Goal: Transaction & Acquisition: Purchase product/service

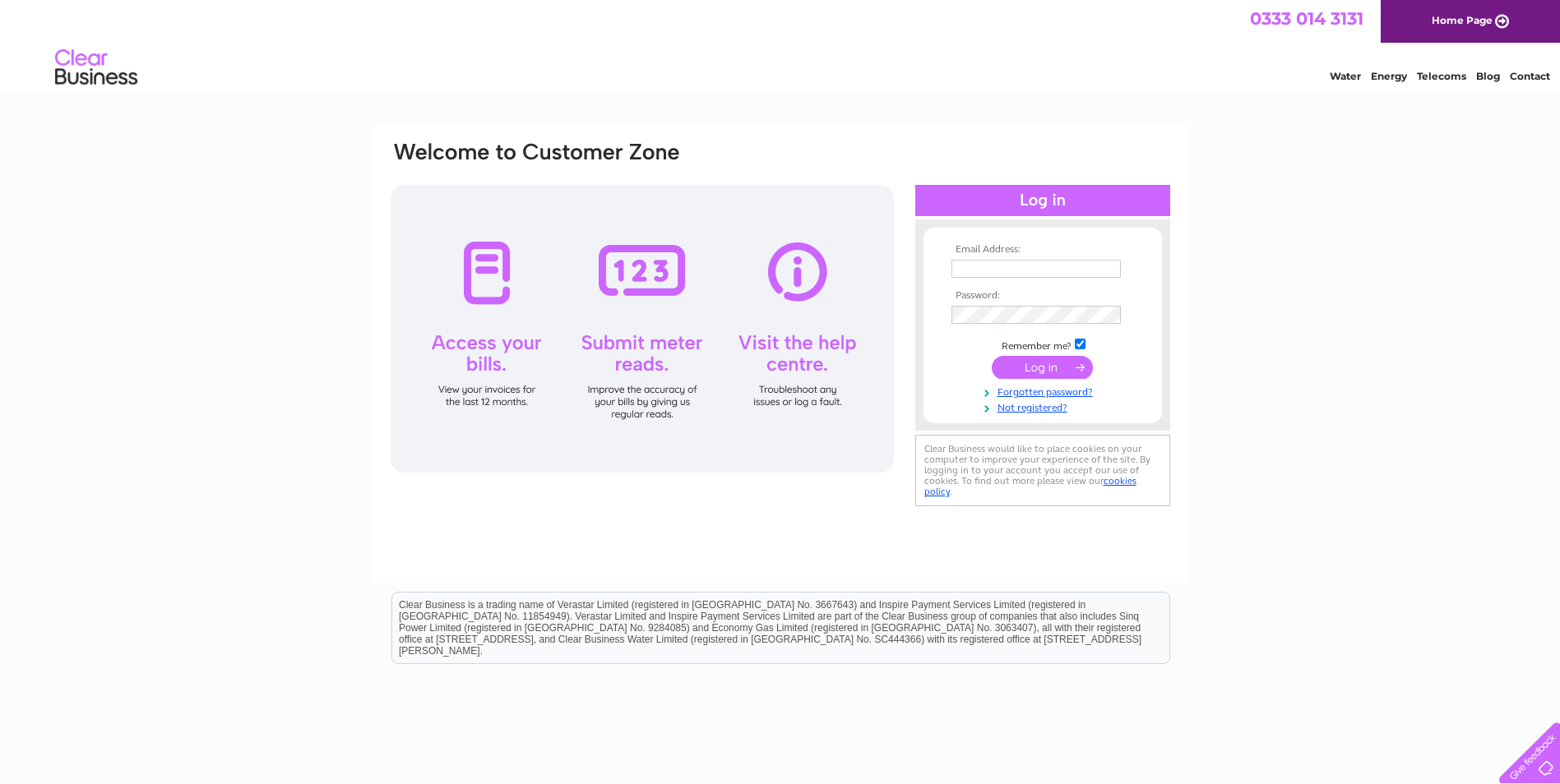
type input "info@hospitality-training.org.uk"
click at [1039, 371] on input "submit" at bounding box center [1042, 367] width 102 height 23
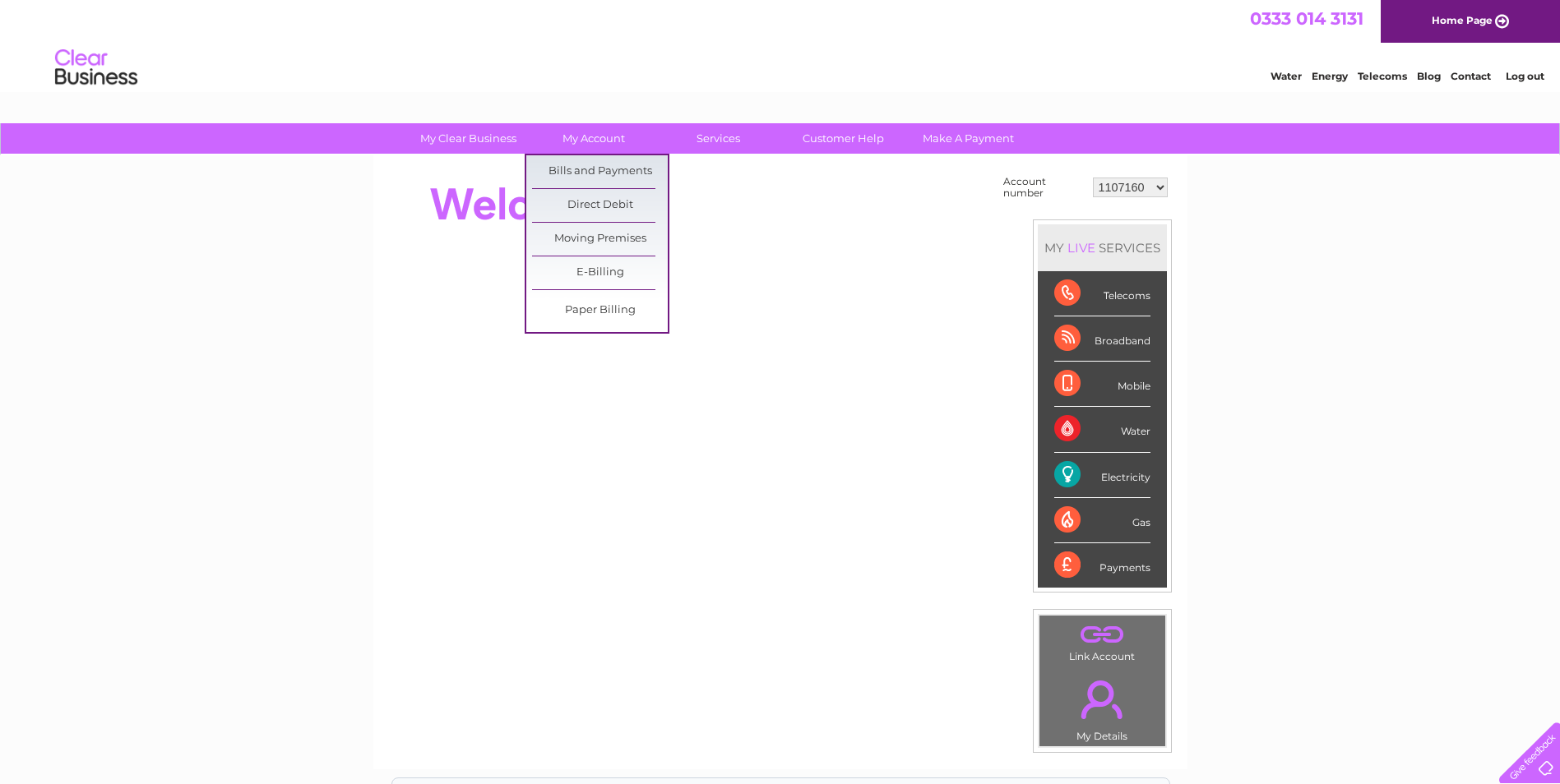
click at [581, 168] on link "Bills and Payments" at bounding box center [599, 171] width 135 height 33
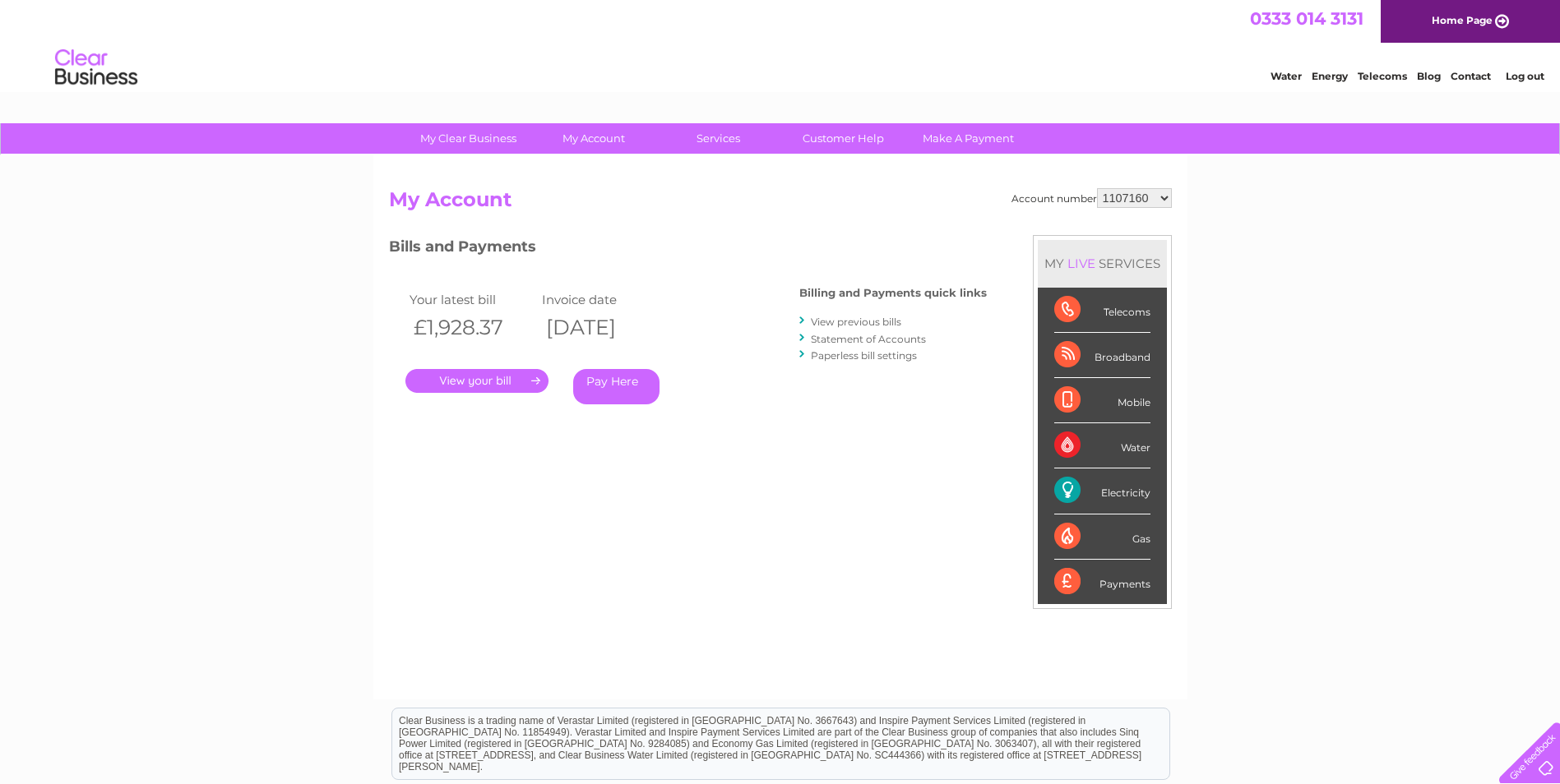
click at [496, 373] on link "." at bounding box center [477, 381] width 143 height 24
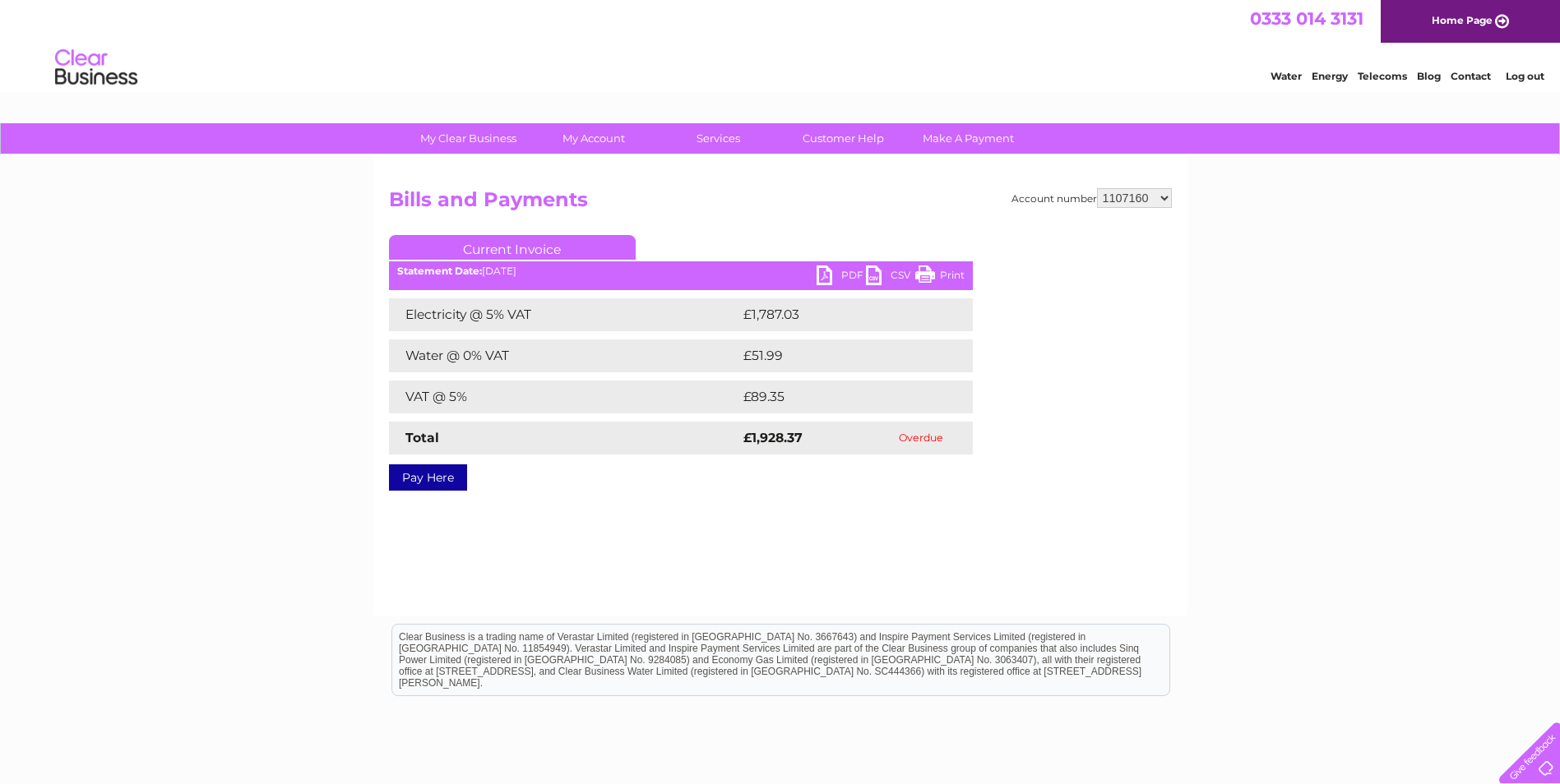
click at [419, 479] on link "Pay Here" at bounding box center [428, 478] width 78 height 26
click at [843, 272] on link "PDF" at bounding box center [841, 278] width 50 height 24
